Goal: Task Accomplishment & Management: Manage account settings

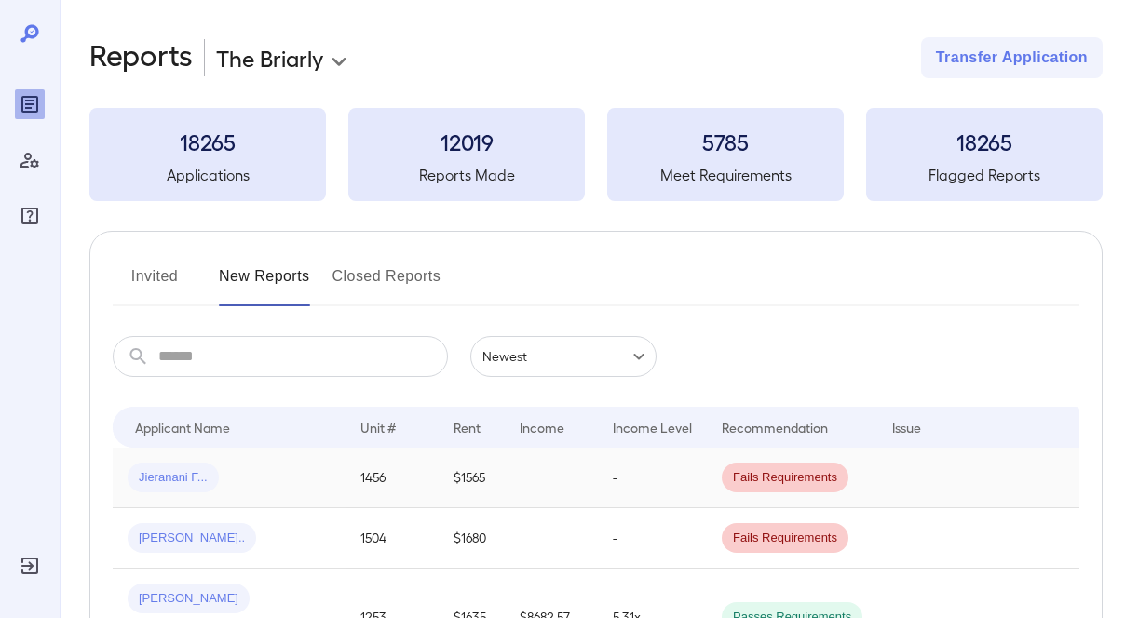
click at [273, 471] on div "Jieranani F..." at bounding box center [229, 478] width 203 height 30
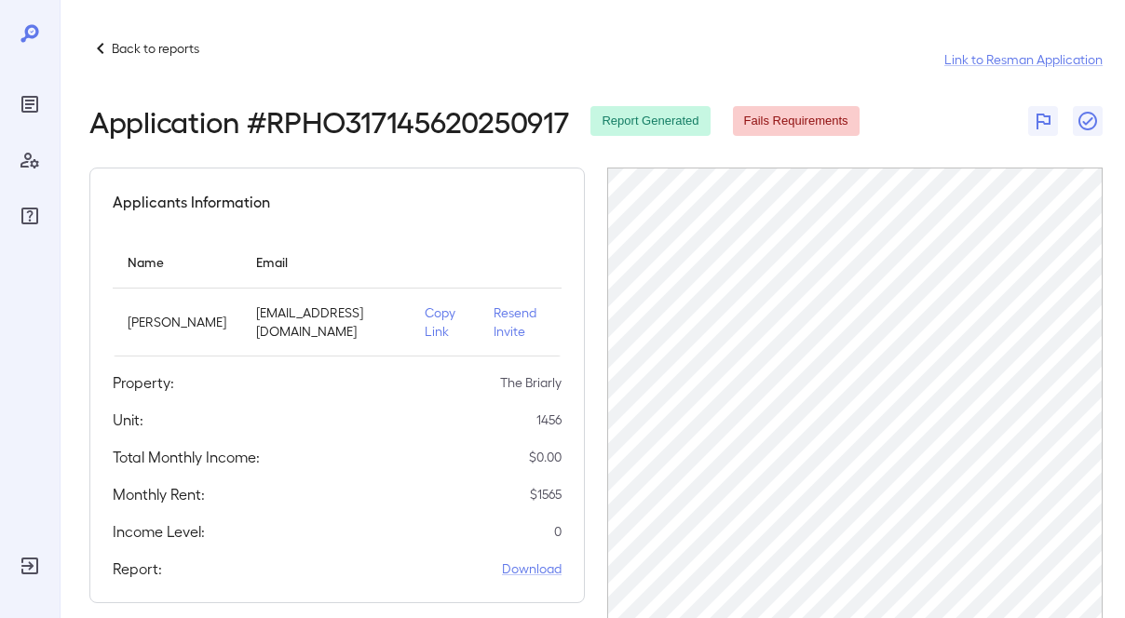
scroll to position [333, 0]
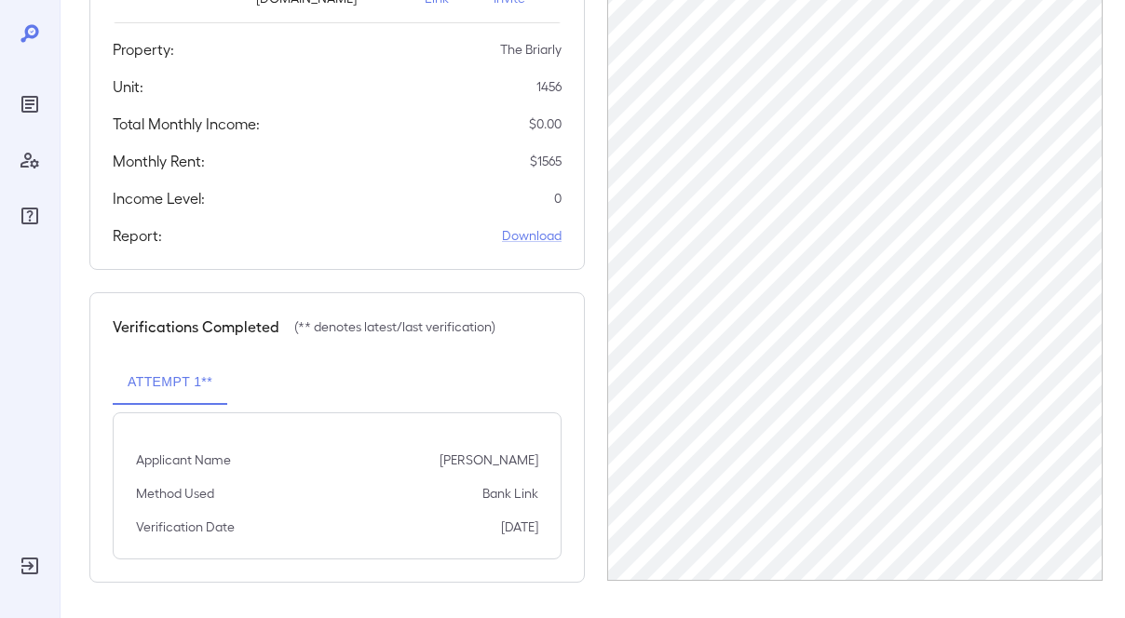
click at [1112, 52] on div "Back to reports Link to Resman Application Application # RPHO317145620250917 Re…" at bounding box center [592, 143] width 1065 height 953
click at [20, 121] on div at bounding box center [30, 160] width 30 height 142
click at [21, 110] on icon "Reports" at bounding box center [29, 104] width 17 height 17
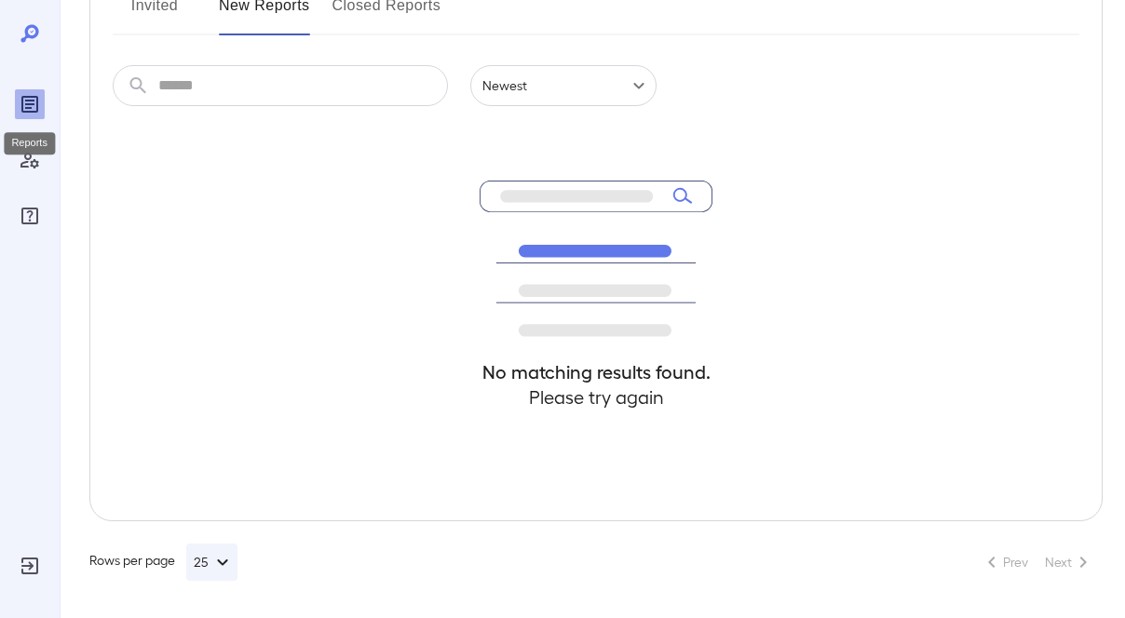
scroll to position [271, 0]
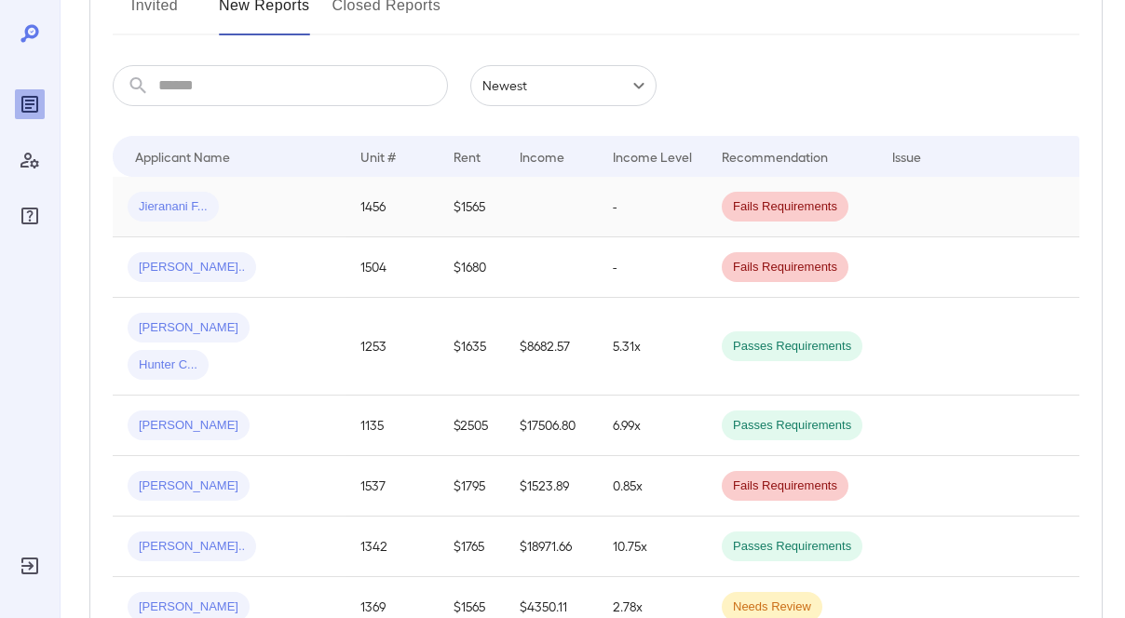
click at [289, 199] on div "Jieranani F..." at bounding box center [229, 207] width 203 height 30
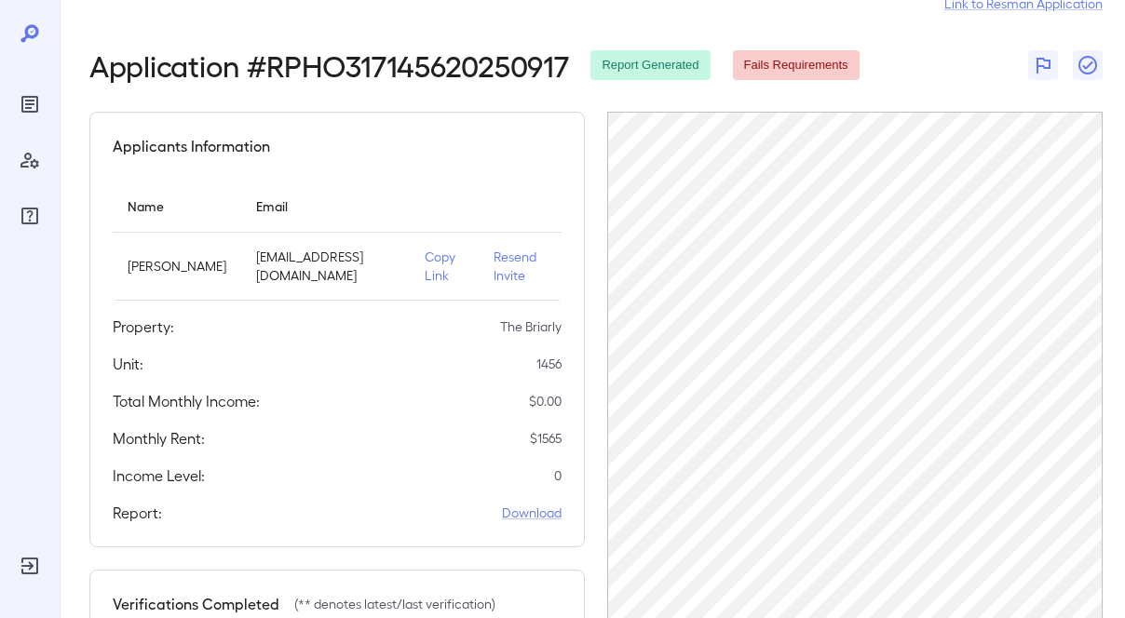
scroll to position [54, 0]
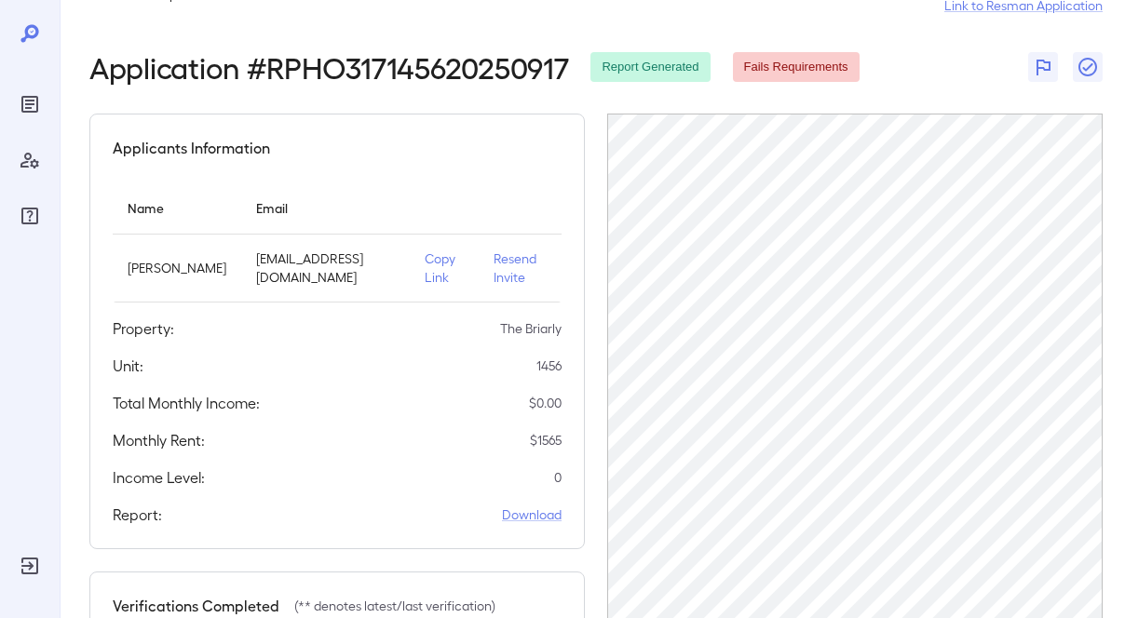
click at [495, 277] on p "Resend Invite" at bounding box center [519, 267] width 53 height 37
click at [29, 113] on icon "Reports" at bounding box center [30, 104] width 22 height 22
